Goal: Communication & Community: Answer question/provide support

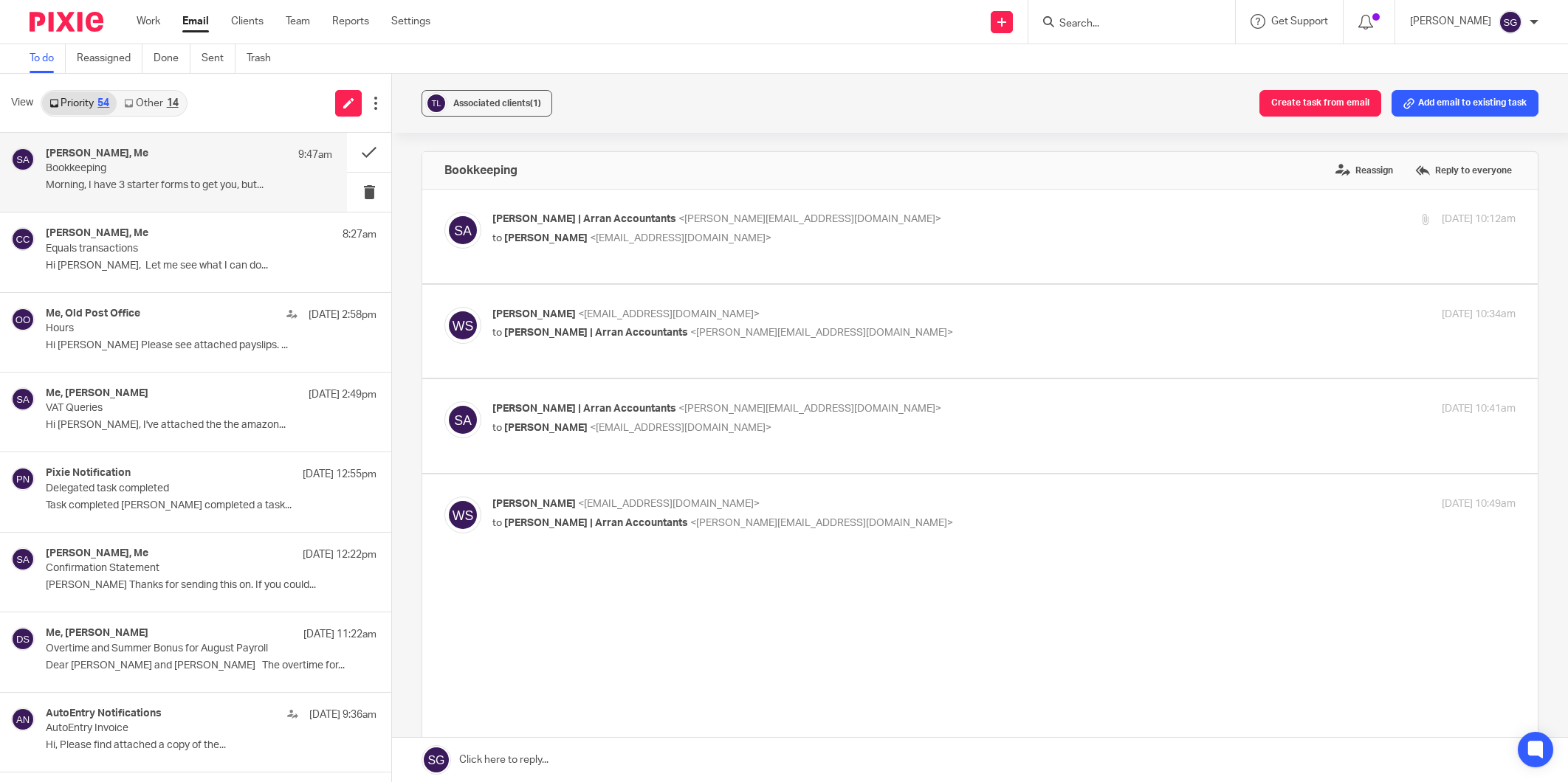
click at [203, 24] on link "Email" at bounding box center [196, 22] width 26 height 15
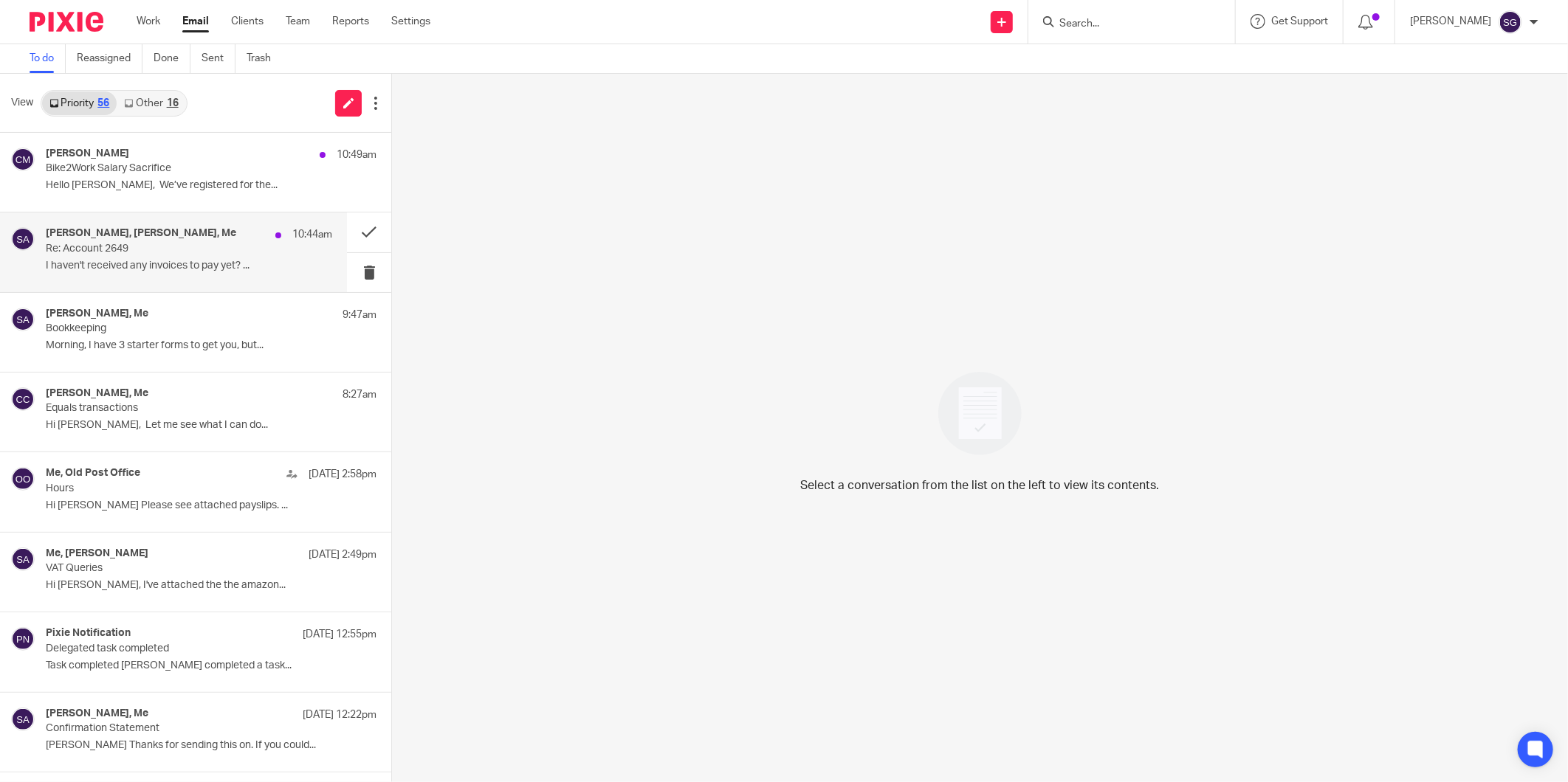
click at [159, 263] on p "I haven't received any invoices to pay yet? ..." at bounding box center [188, 266] width 287 height 12
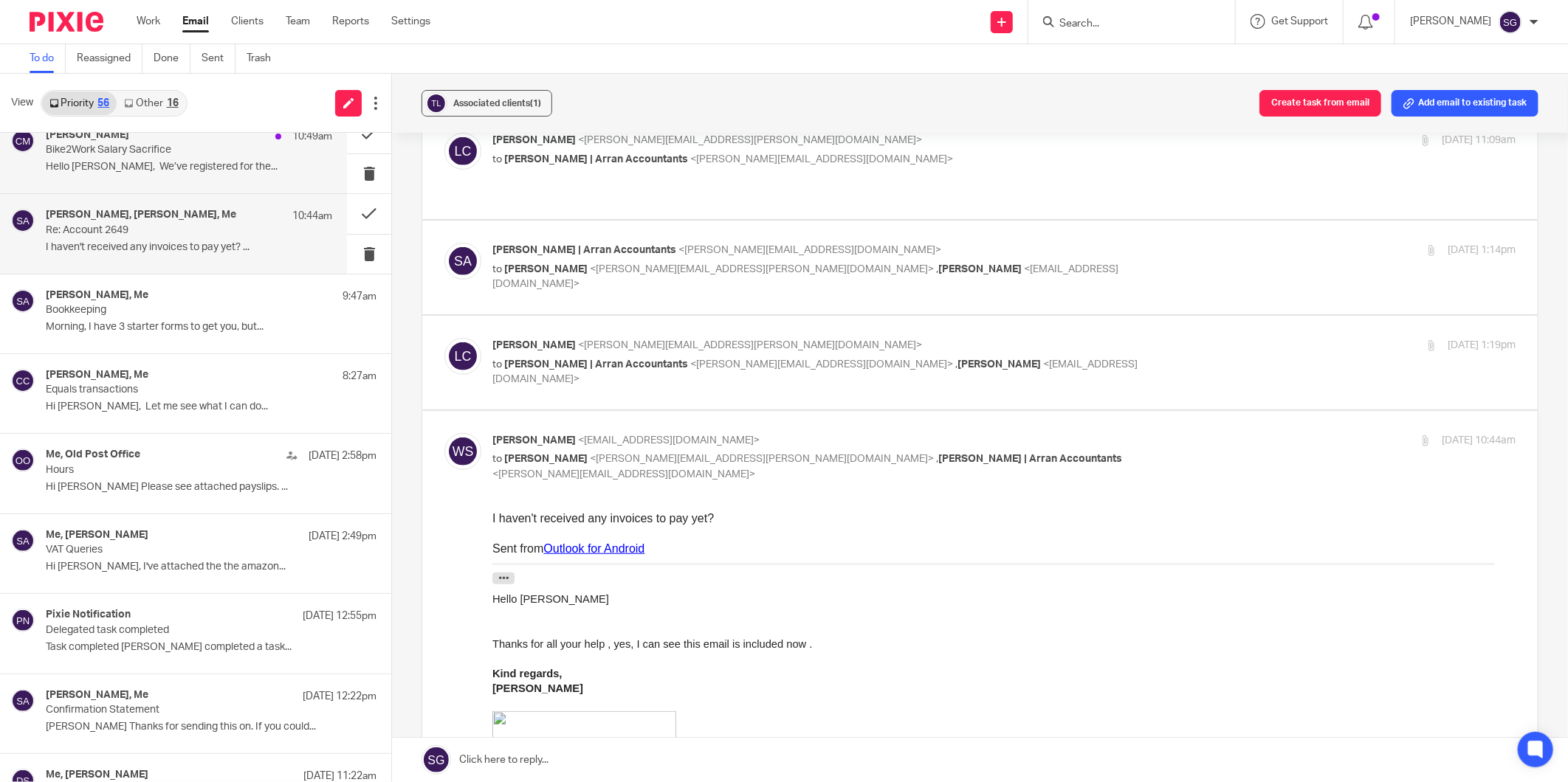
scroll to position [15, 0]
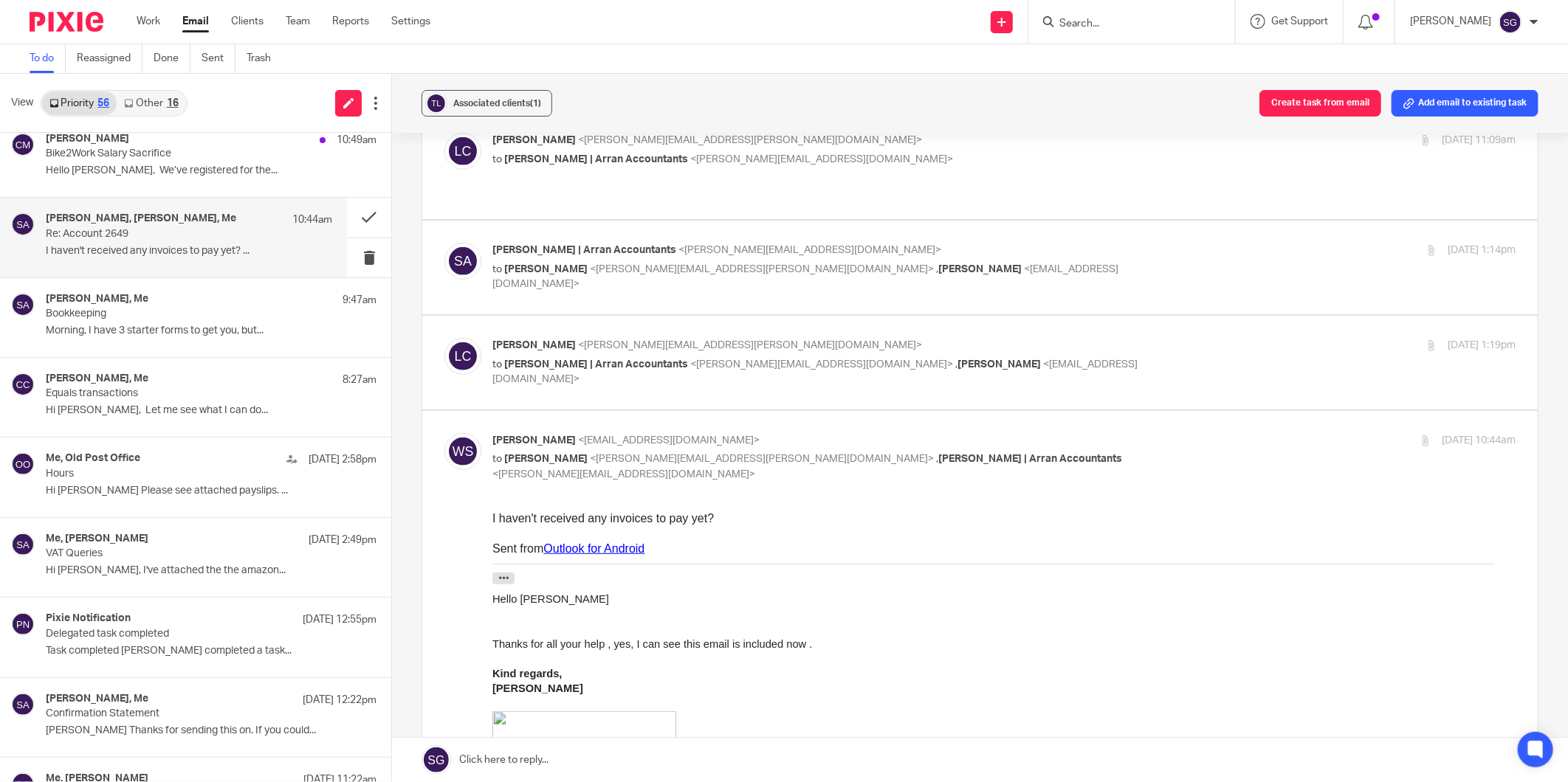
drag, startPoint x: 147, startPoint y: 101, endPoint x: 160, endPoint y: 102, distance: 13.0
click at [147, 101] on link "Other 16" at bounding box center [150, 103] width 69 height 24
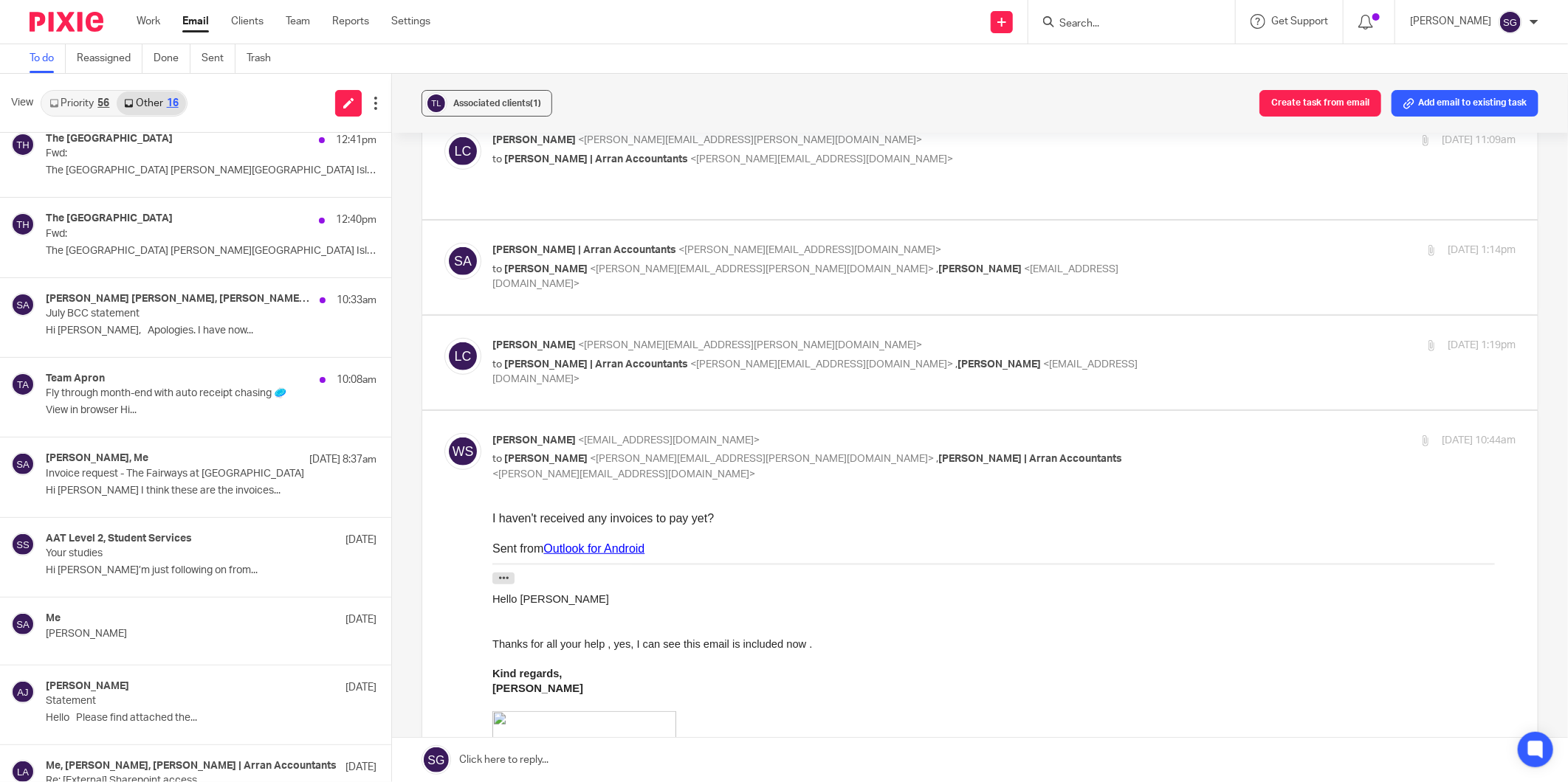
scroll to position [0, 0]
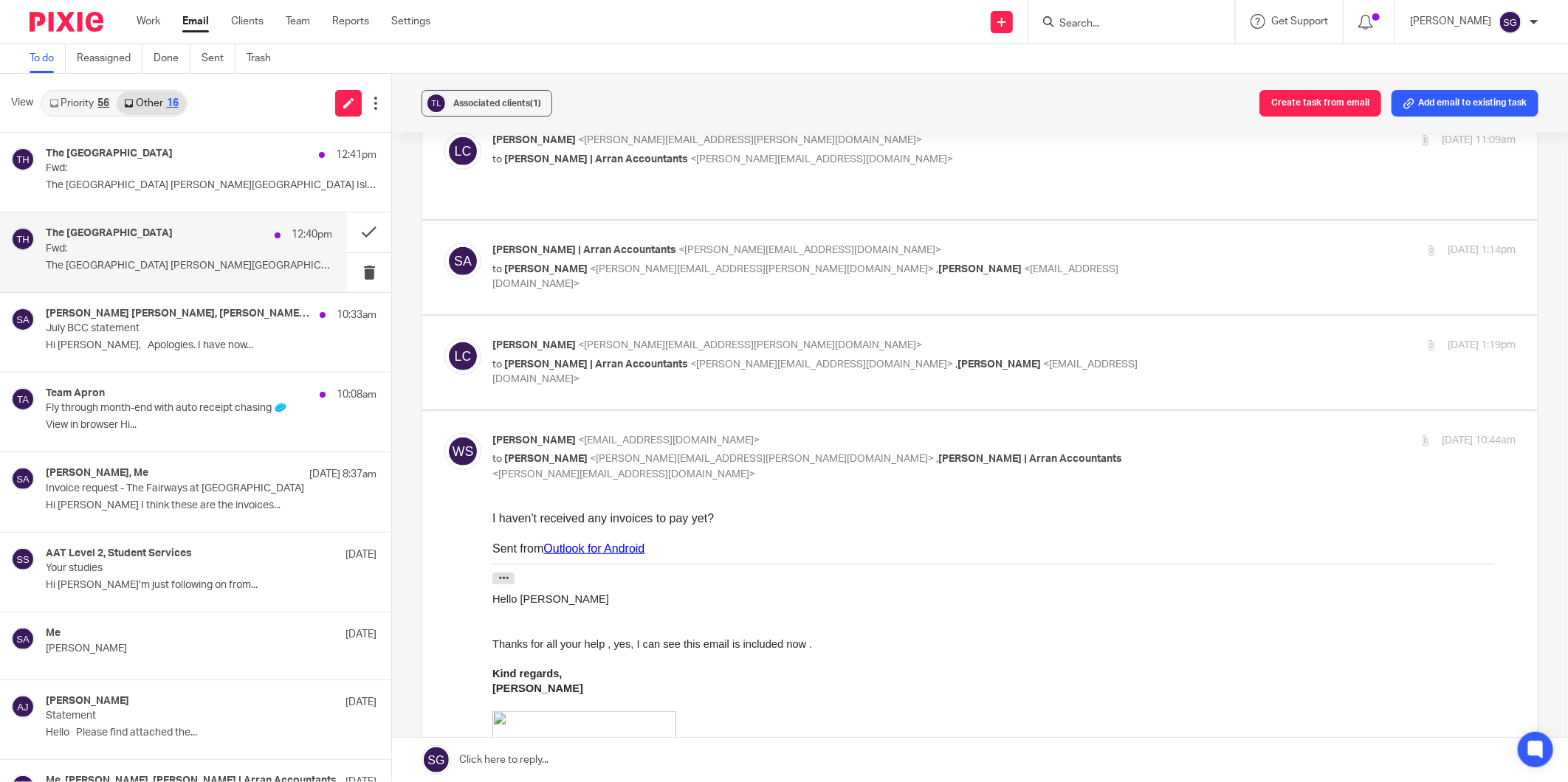
click at [131, 237] on h4 "The [GEOGRAPHIC_DATA]" at bounding box center [109, 233] width 127 height 12
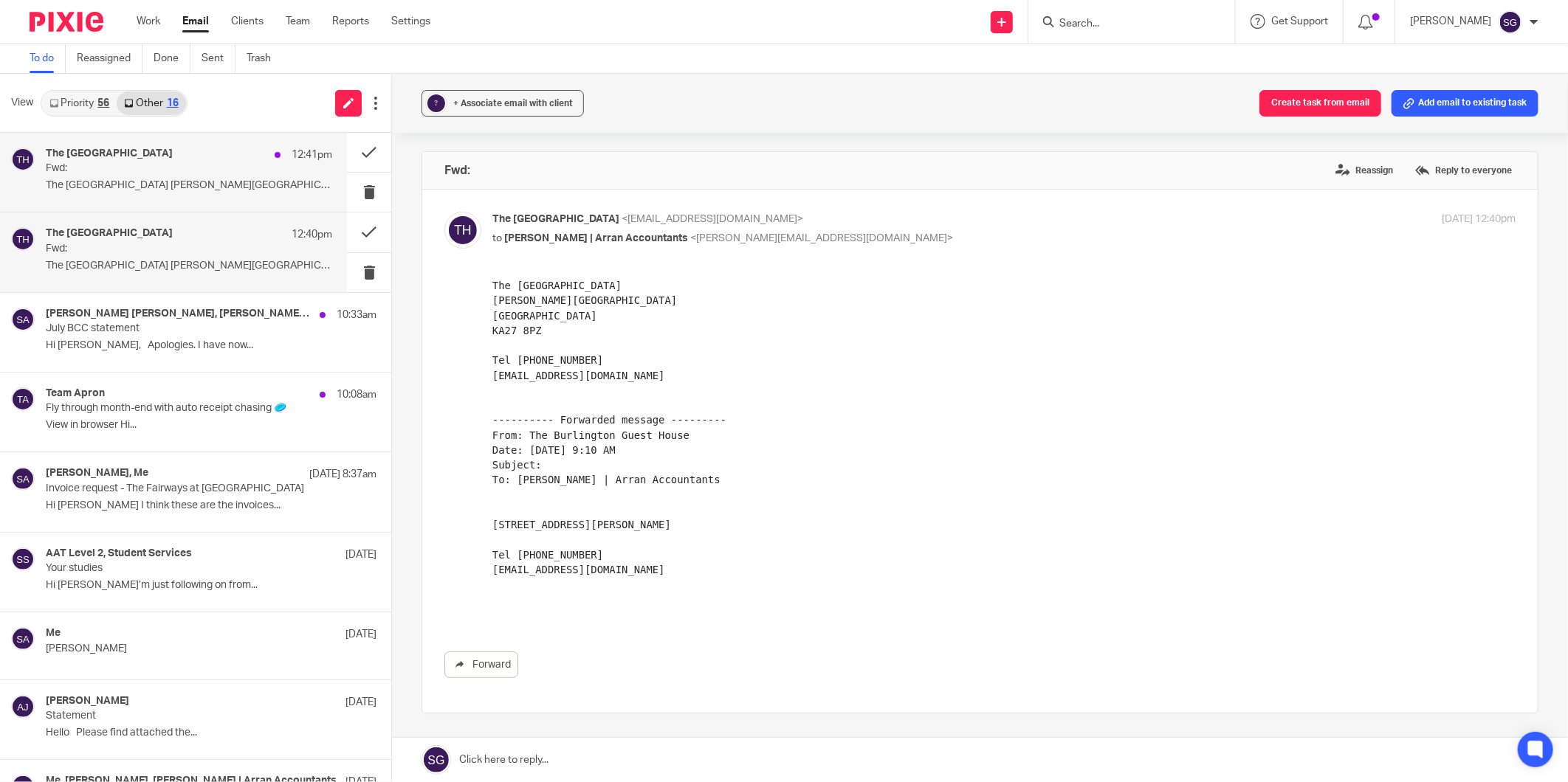
click at [118, 176] on div "The [GEOGRAPHIC_DATA] 12:41pm Fwd: [GEOGRAPHIC_DATA] [PERSON_NAME][GEOGRAPHIC_D…" at bounding box center [188, 172] width 287 height 49
click at [955, 387] on pre "The [GEOGRAPHIC_DATA] [PERSON_NAME][GEOGRAPHIC_DATA] [GEOGRAPHIC_DATA] KA27 8PZ…" at bounding box center [1003, 427] width 1023 height 299
click at [128, 336] on div "[PERSON_NAME] [PERSON_NAME], [PERSON_NAME], Me 10:33am July BCC statement Hi [P…" at bounding box center [188, 333] width 287 height 49
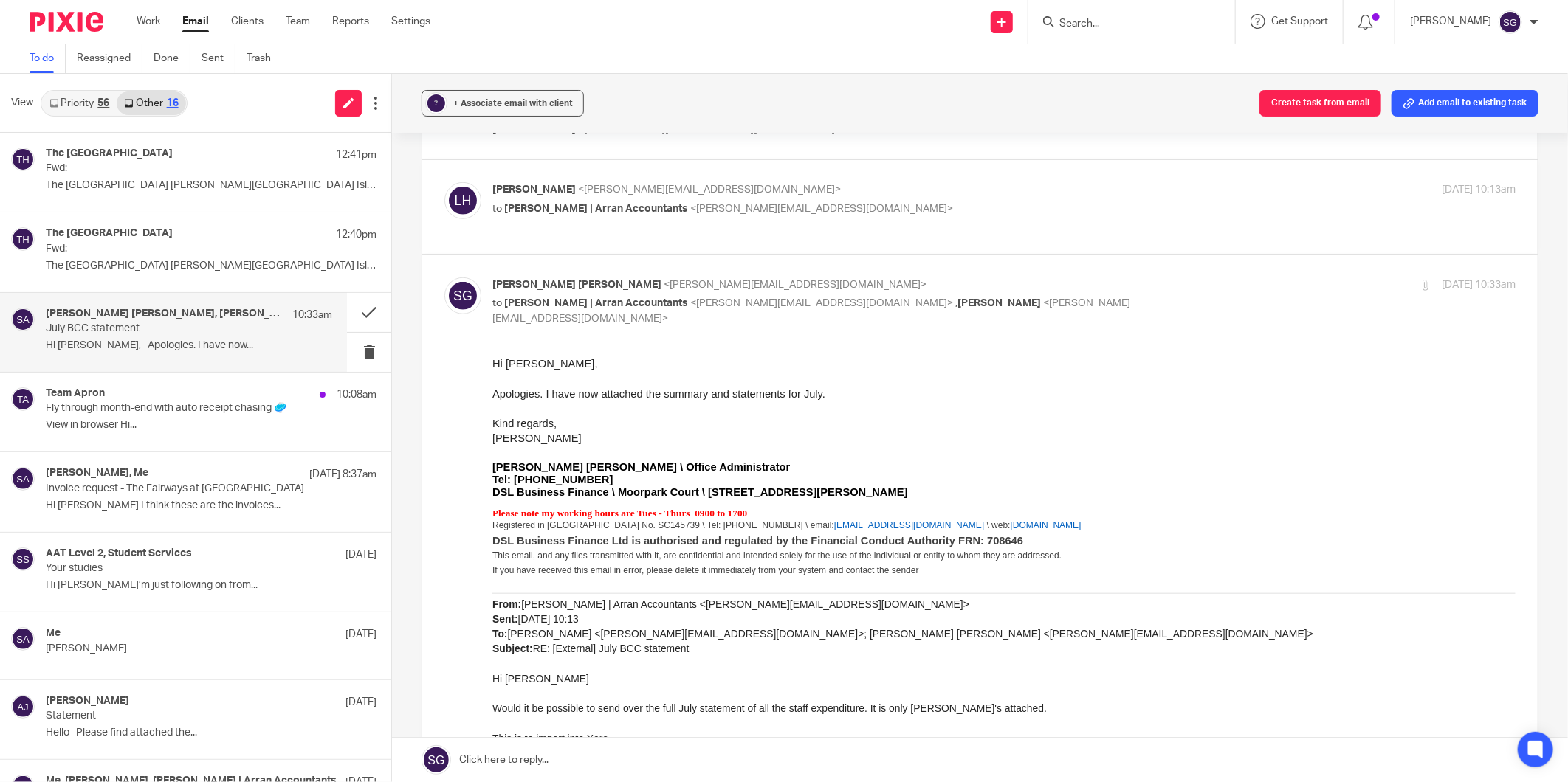
scroll to position [492, 0]
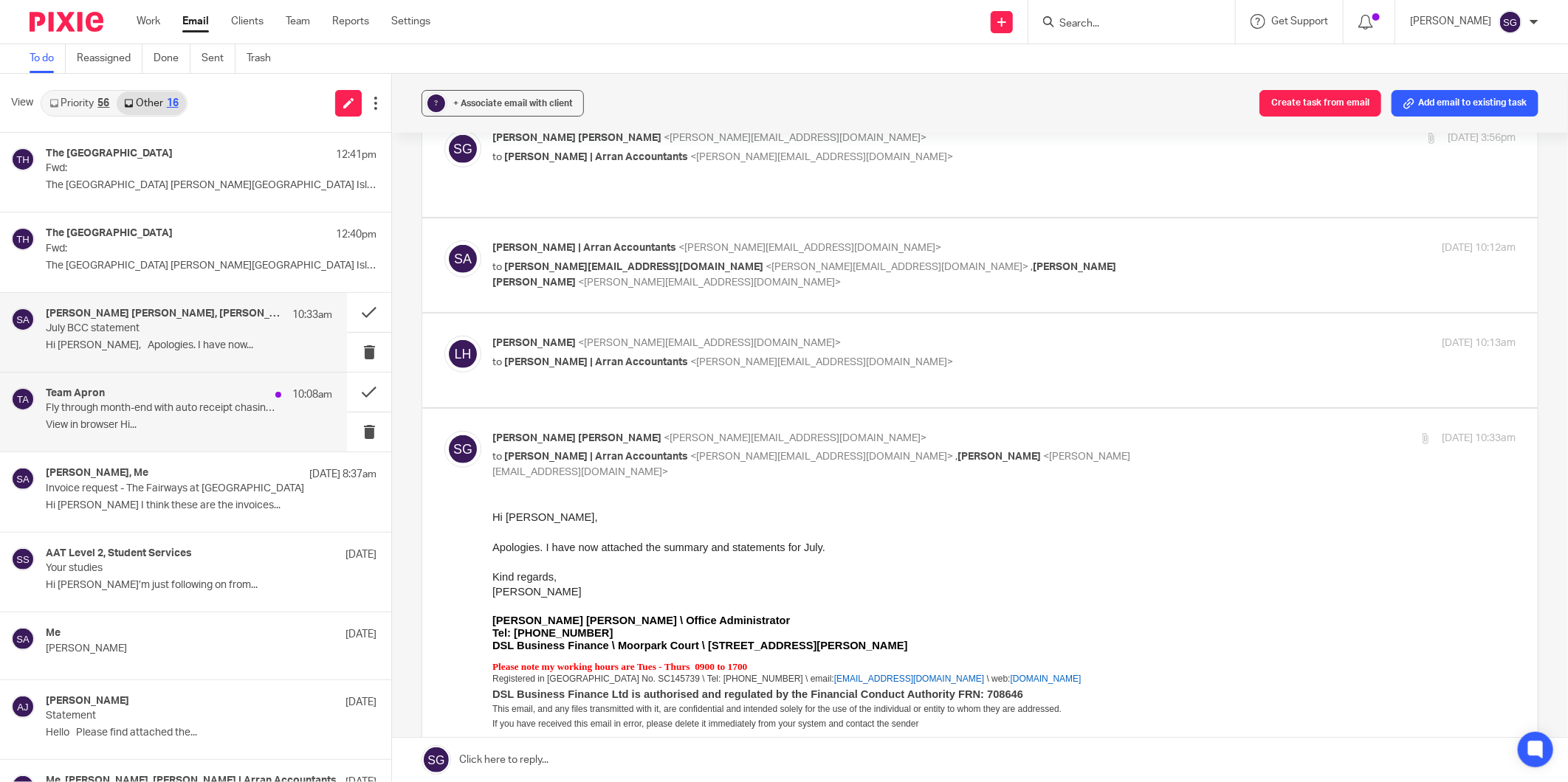
click at [153, 419] on p "View in browser Hi..." at bounding box center [188, 425] width 287 height 12
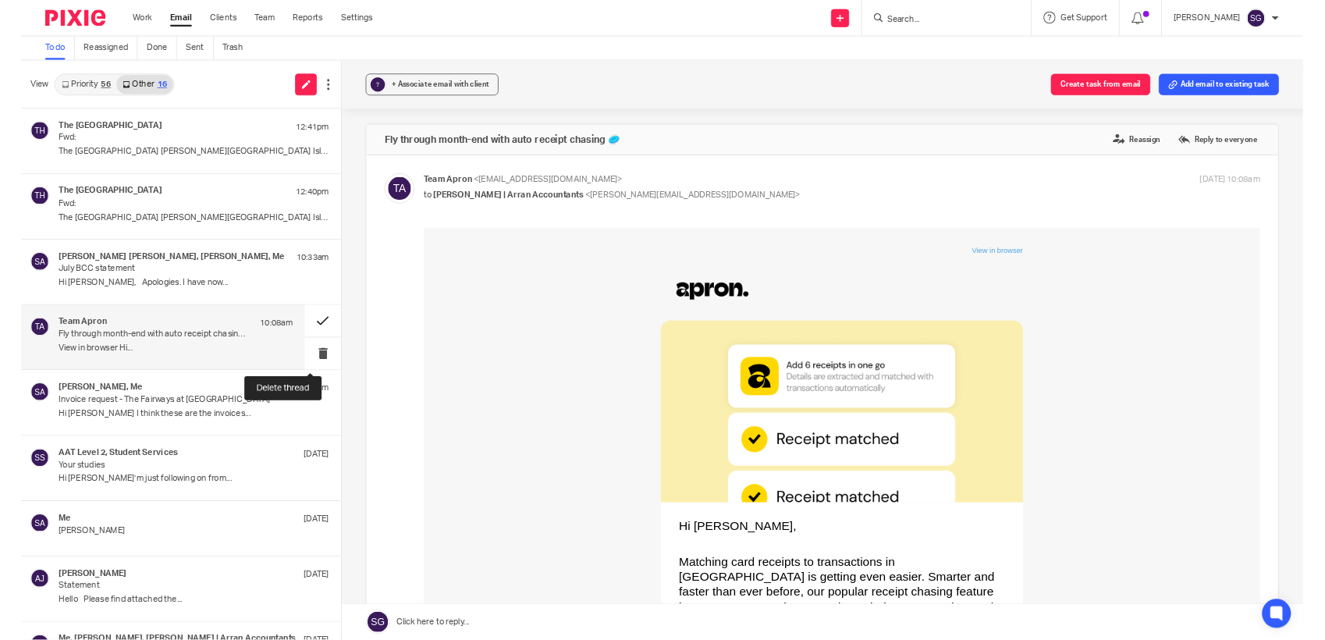
scroll to position [0, 0]
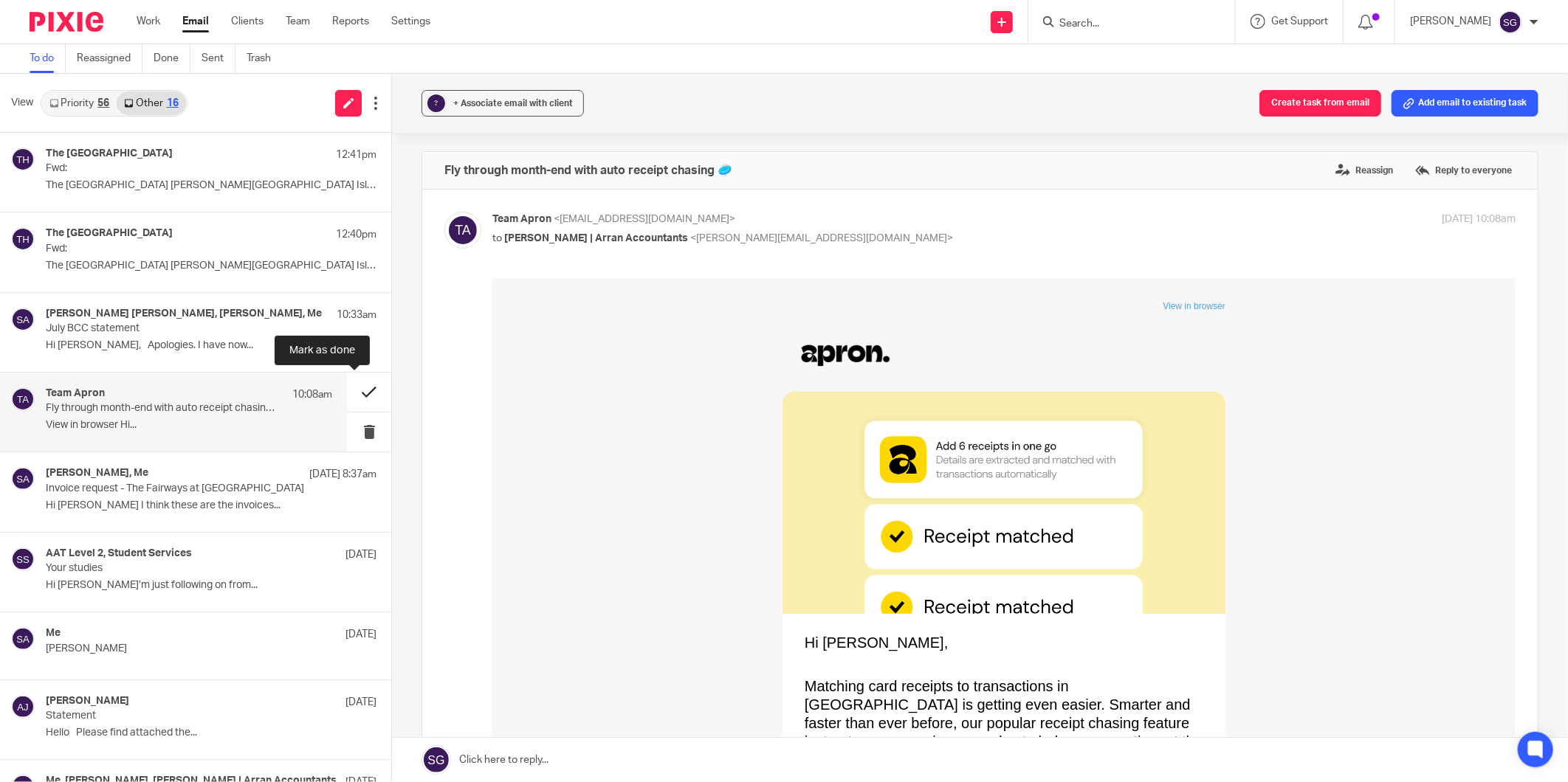
click at [348, 390] on button at bounding box center [369, 391] width 44 height 39
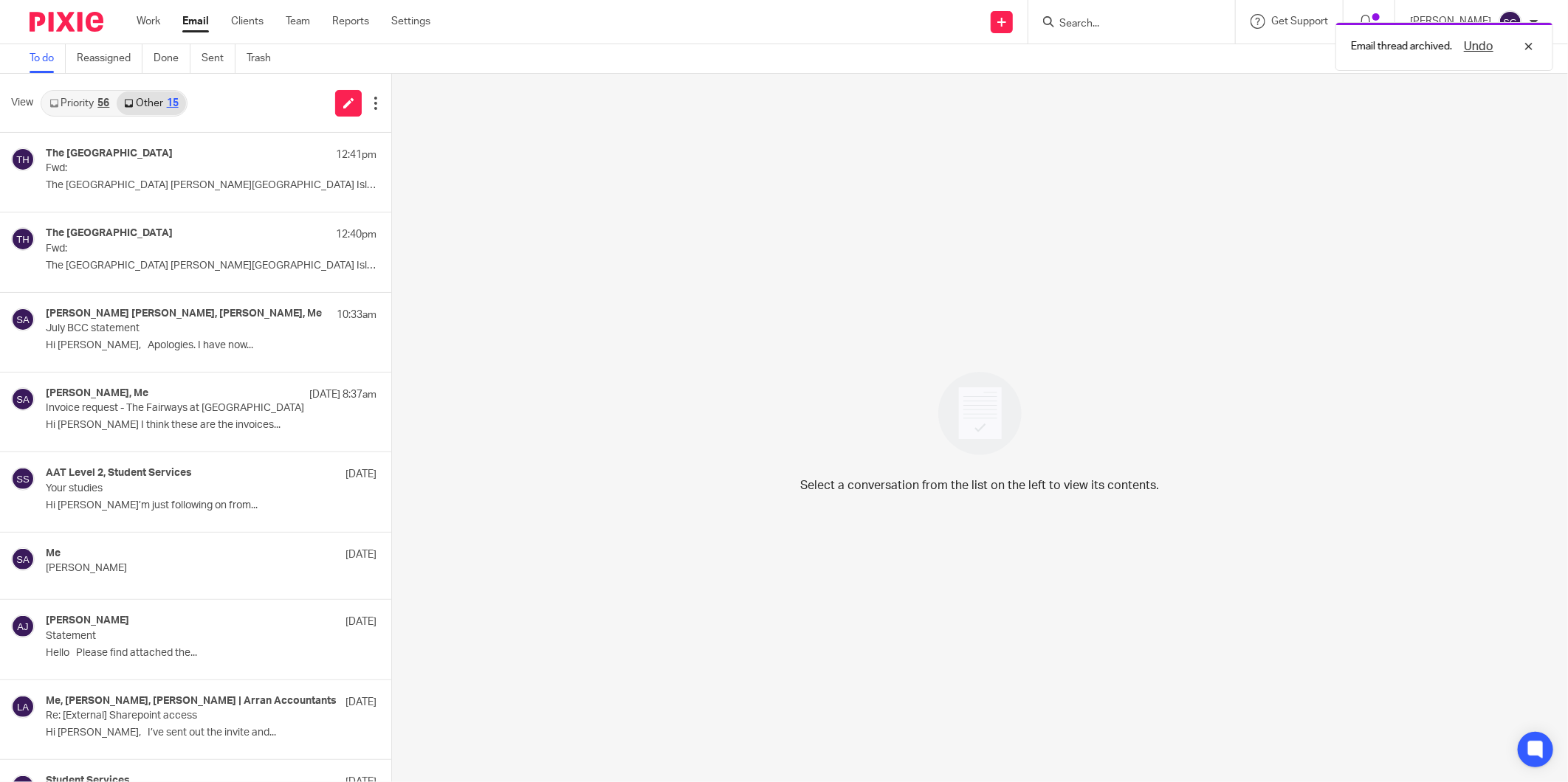
click at [82, 93] on link "Priority 56" at bounding box center [78, 103] width 75 height 24
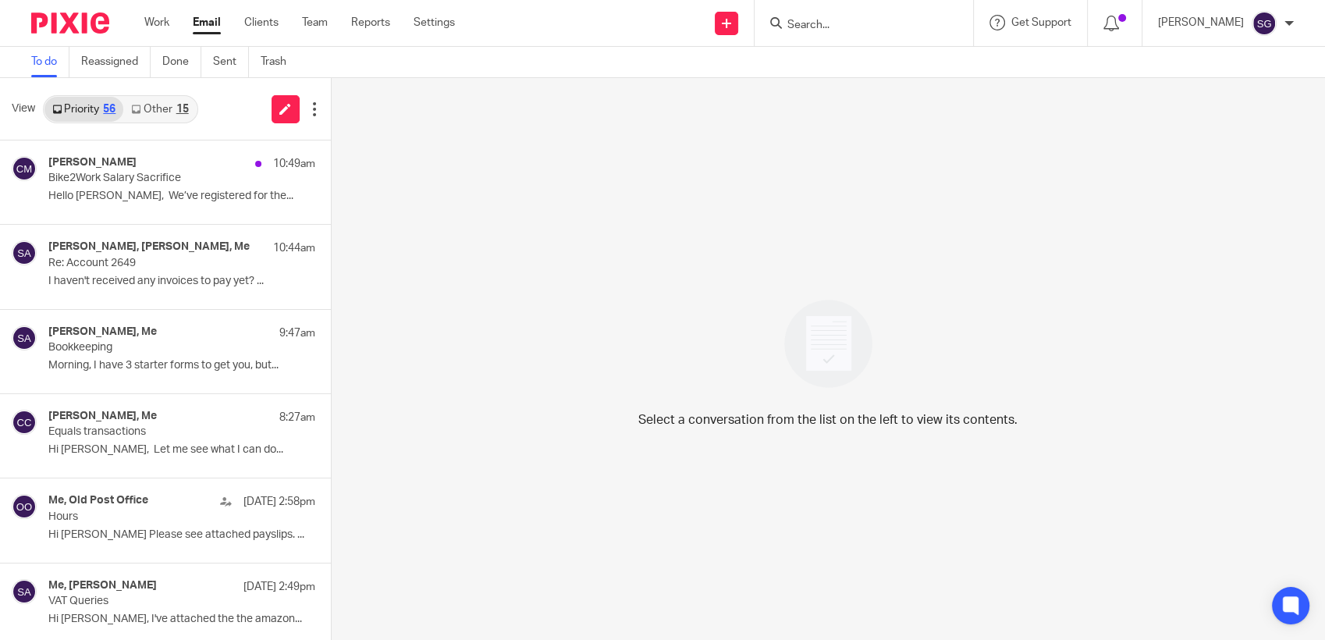
drag, startPoint x: 174, startPoint y: 111, endPoint x: 174, endPoint y: 121, distance: 10.1
click at [174, 111] on link "Other 15" at bounding box center [159, 109] width 73 height 25
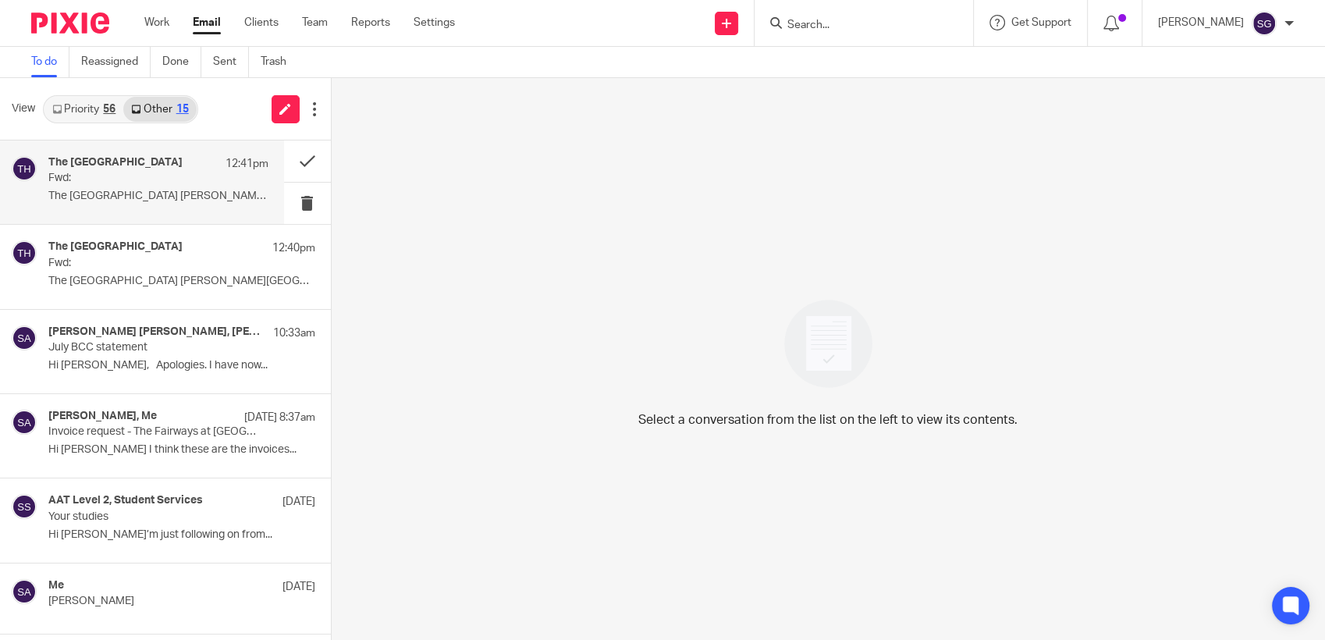
drag, startPoint x: 133, startPoint y: 189, endPoint x: 206, endPoint y: 213, distance: 76.5
click at [133, 189] on div "The [GEOGRAPHIC_DATA] 12:41pm Fwd: [GEOGRAPHIC_DATA] [PERSON_NAME][GEOGRAPHIC_D…" at bounding box center [158, 182] width 220 height 52
